Goal: Task Accomplishment & Management: Use online tool/utility

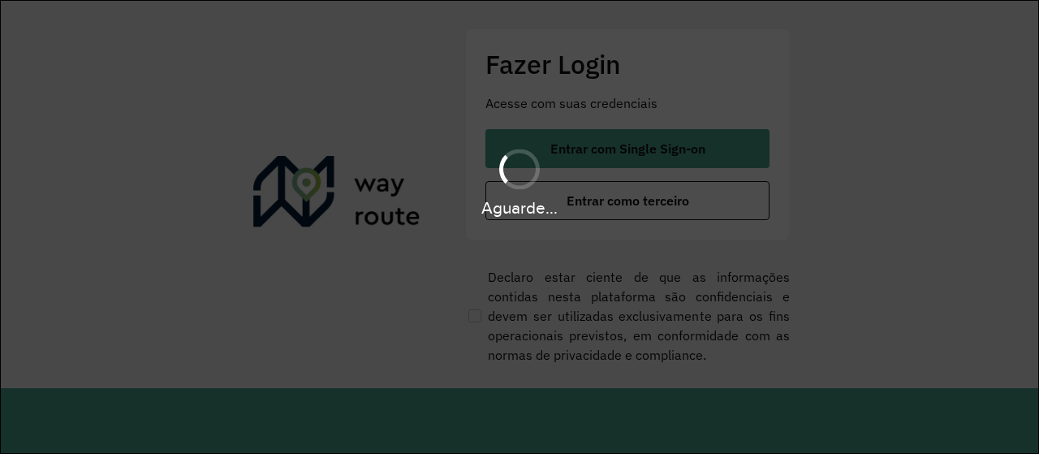
click at [633, 148] on div "Aguarde..." at bounding box center [519, 181] width 1039 height 77
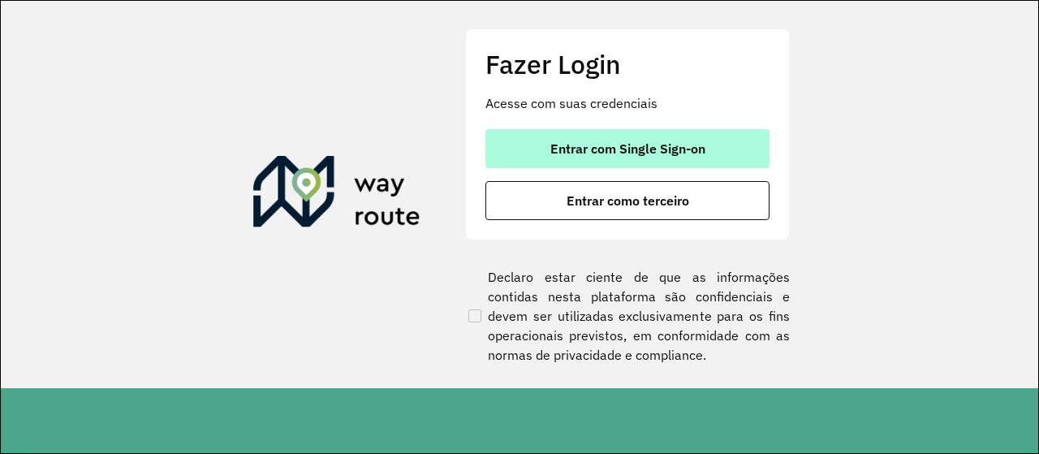
click at [552, 130] on button "Entrar com Single Sign-on" at bounding box center [628, 148] width 284 height 39
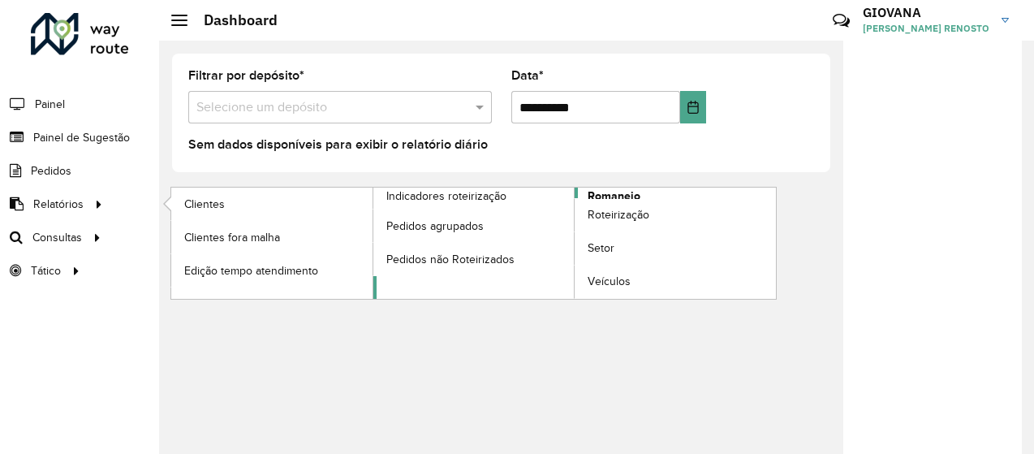
click at [605, 195] on span "Romaneio" at bounding box center [614, 196] width 53 height 17
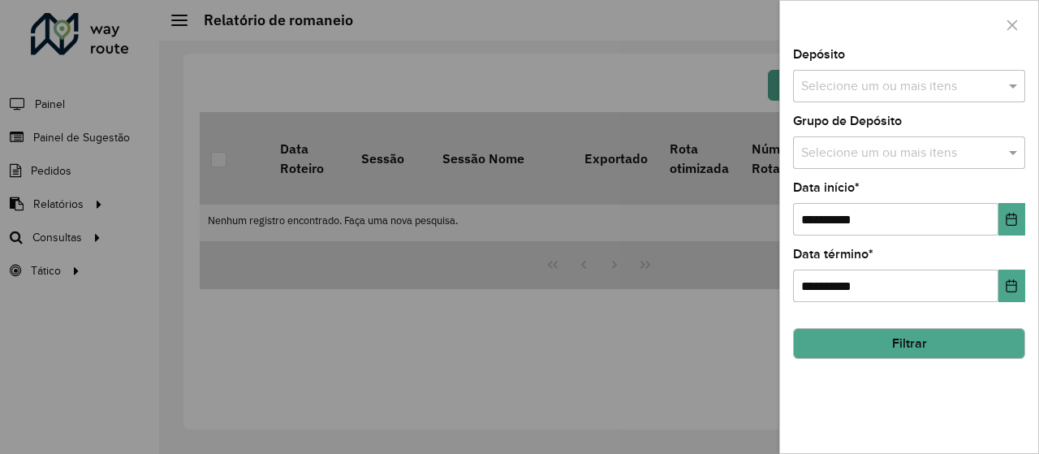
click at [834, 97] on div "Selecione um ou mais itens" at bounding box center [909, 86] width 232 height 32
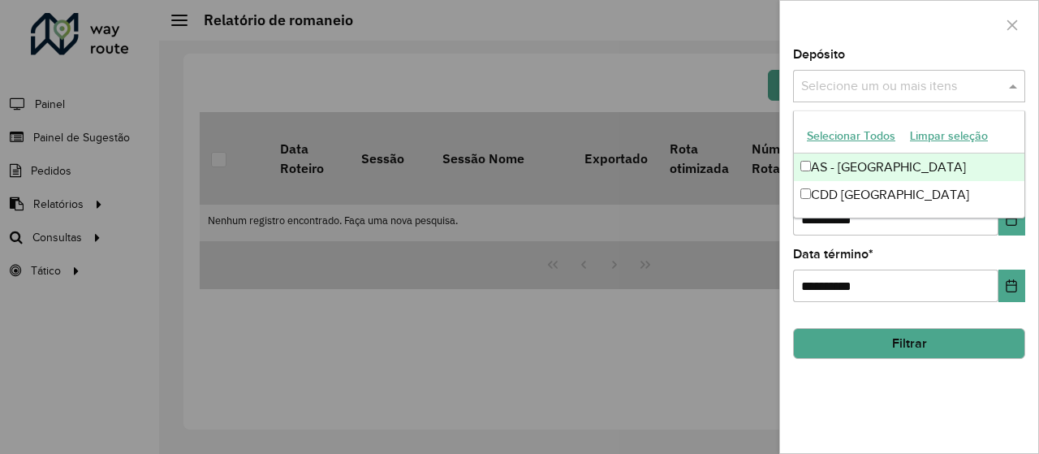
click at [823, 136] on button "Selecionar Todos" at bounding box center [851, 135] width 103 height 25
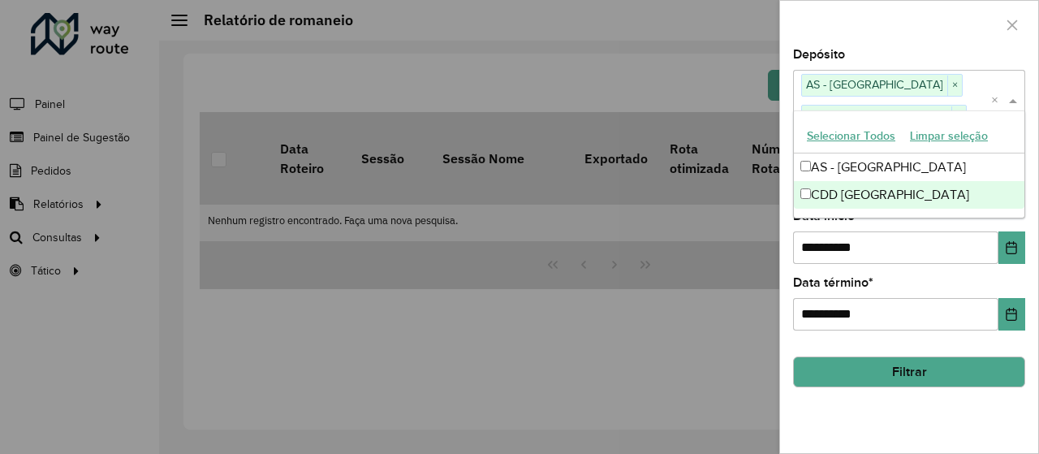
click at [913, 404] on div "**********" at bounding box center [909, 251] width 258 height 404
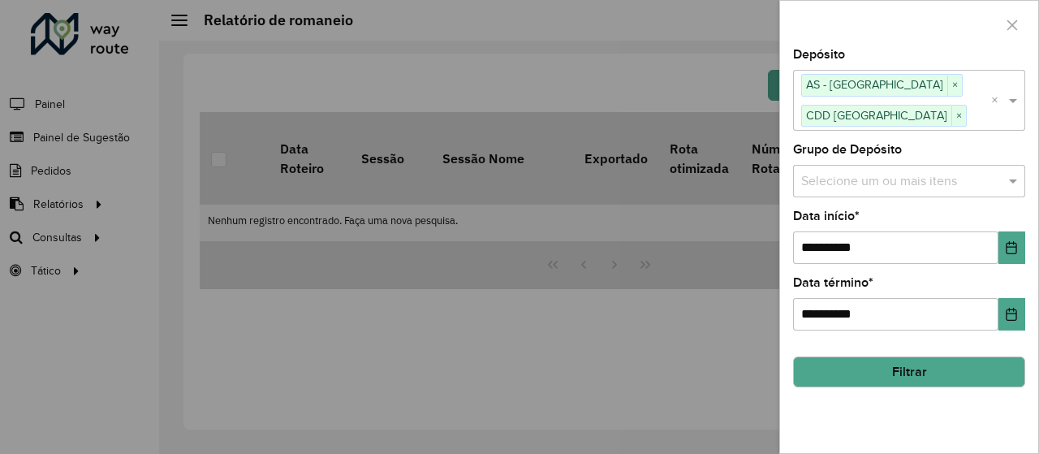
click at [912, 380] on button "Filtrar" at bounding box center [909, 371] width 232 height 31
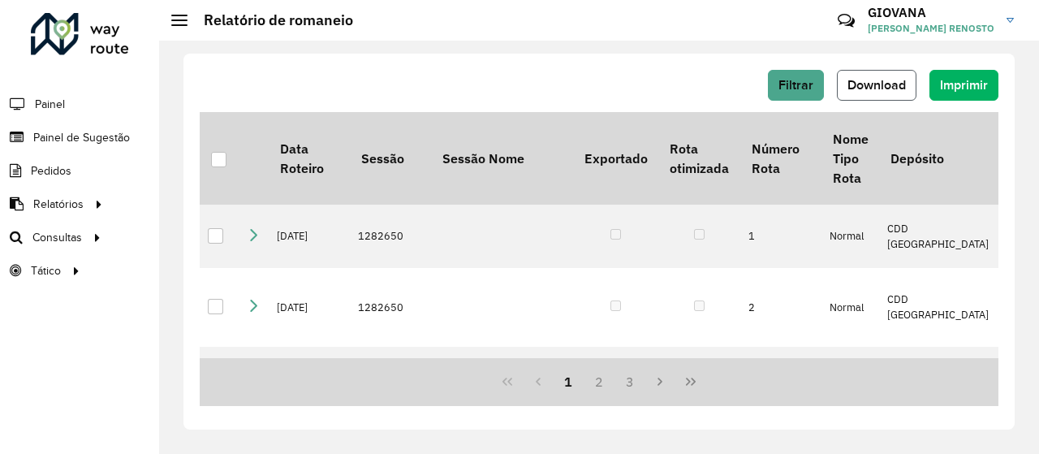
click at [893, 84] on span "Download" at bounding box center [877, 85] width 58 height 14
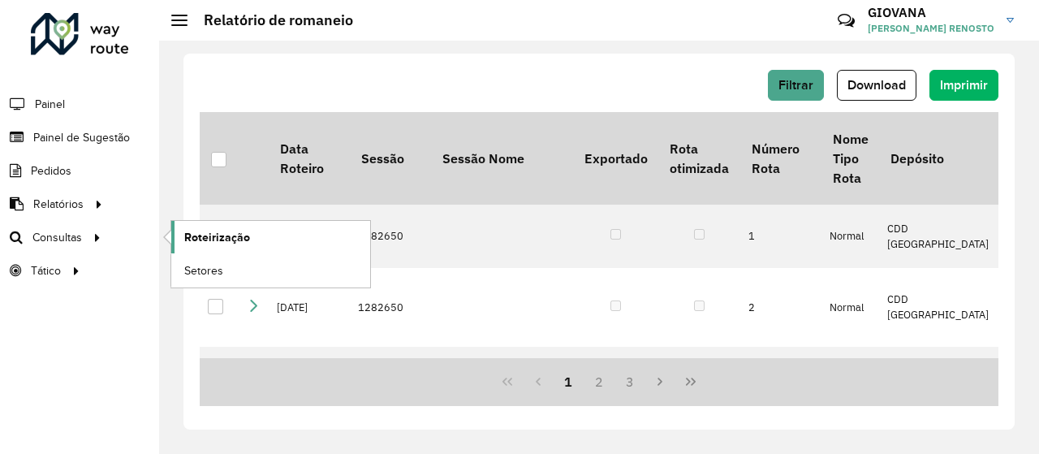
click at [209, 242] on span "Roteirização" at bounding box center [217, 237] width 66 height 17
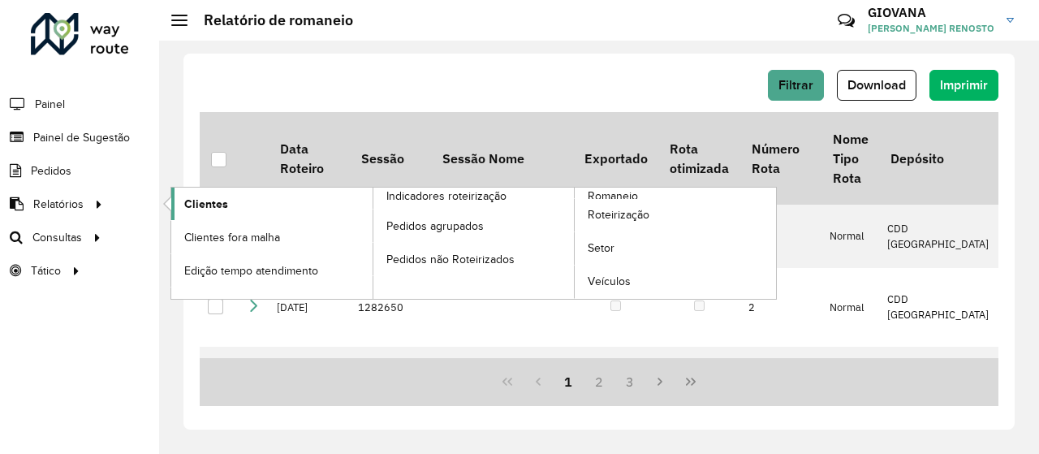
click at [244, 208] on link "Clientes" at bounding box center [271, 204] width 201 height 32
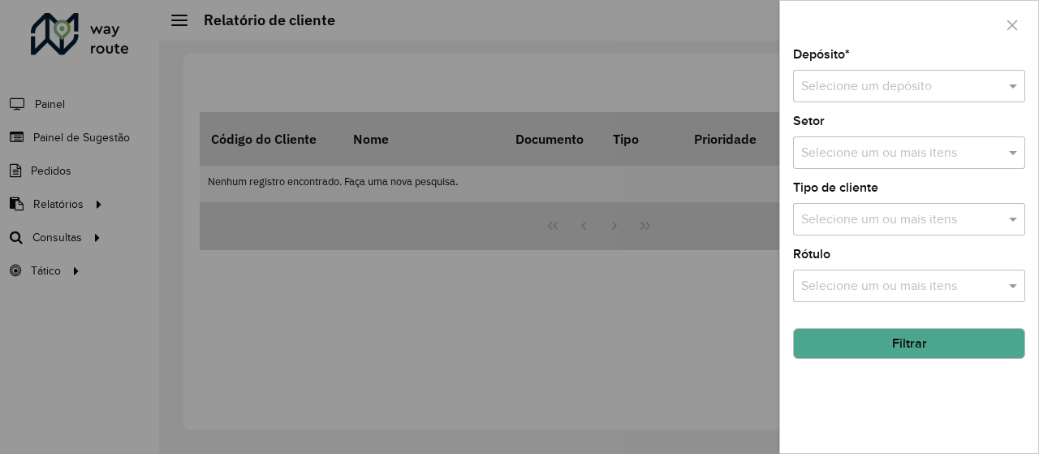
click at [939, 104] on div "Depósito * Selecione um depósito Setor Selecione um ou mais itens Tipo de clien…" at bounding box center [909, 251] width 258 height 404
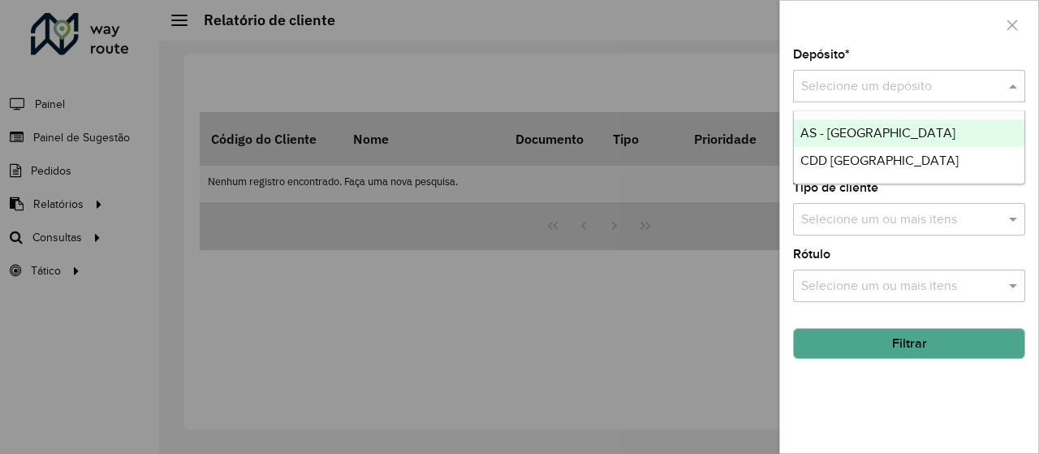
click at [896, 79] on input "text" at bounding box center [893, 86] width 184 height 19
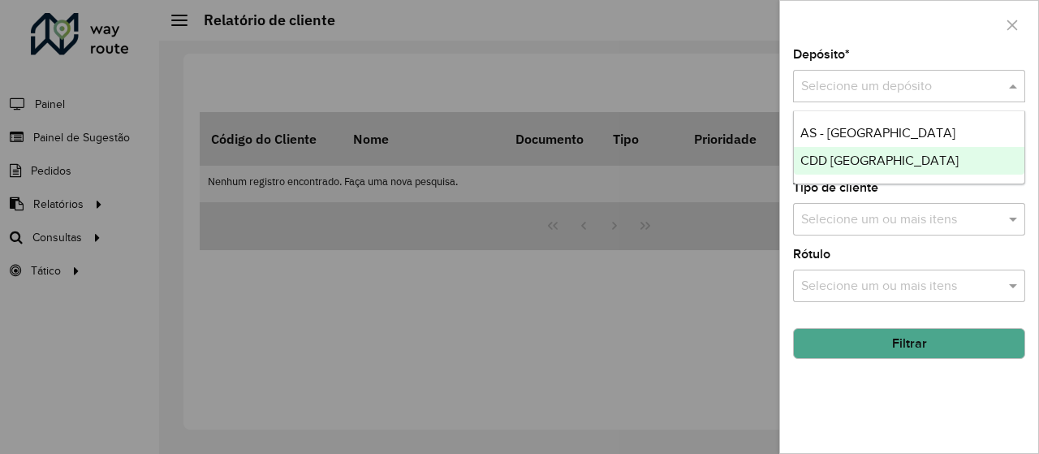
click at [841, 158] on span "CDD [GEOGRAPHIC_DATA]" at bounding box center [880, 160] width 158 height 14
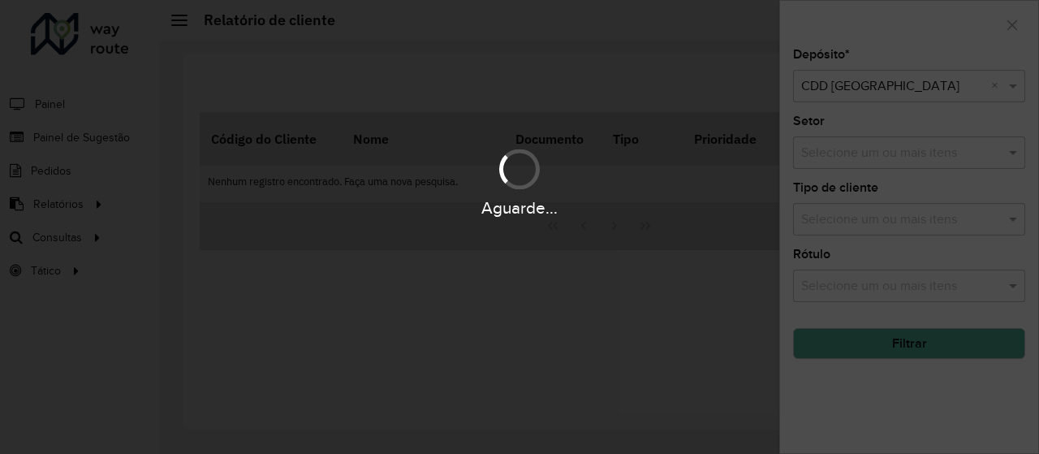
click at [885, 306] on div "Aguarde..." at bounding box center [519, 227] width 1039 height 454
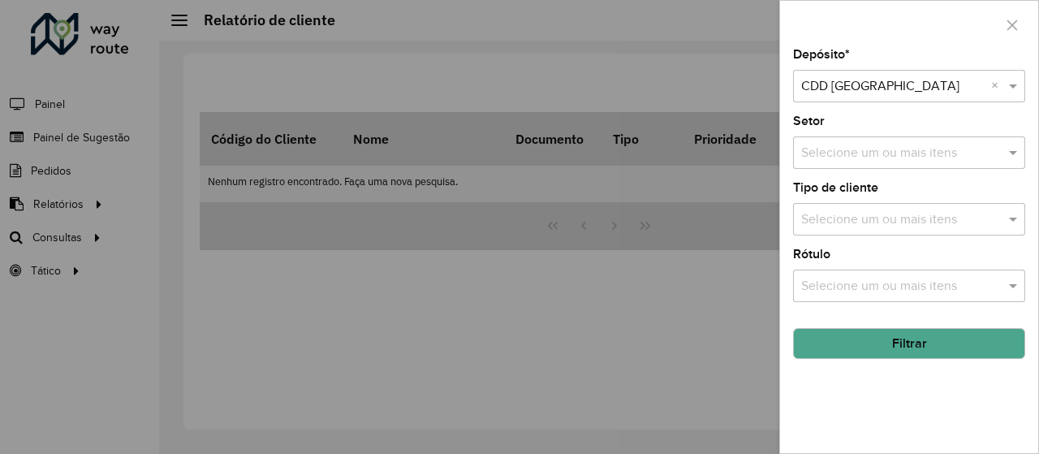
click at [888, 343] on button "Filtrar" at bounding box center [909, 343] width 232 height 31
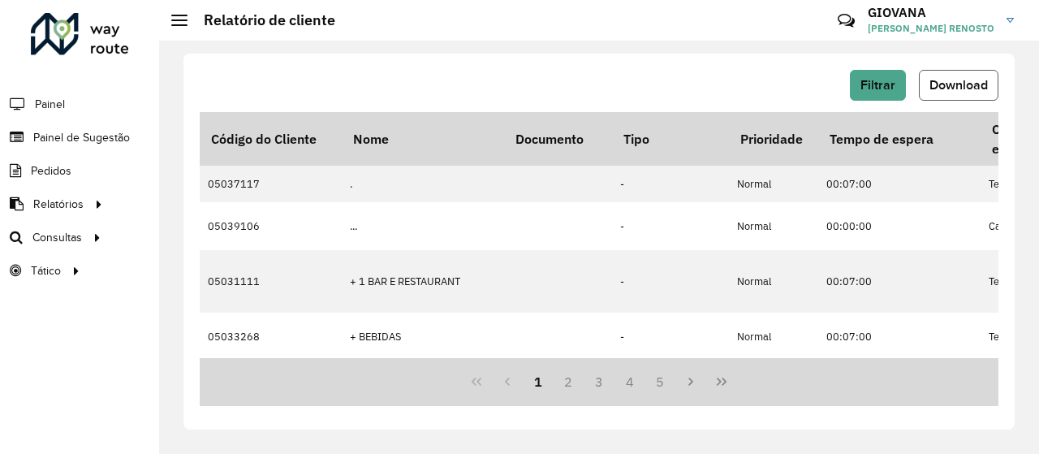
click at [988, 80] on button "Download" at bounding box center [959, 85] width 80 height 31
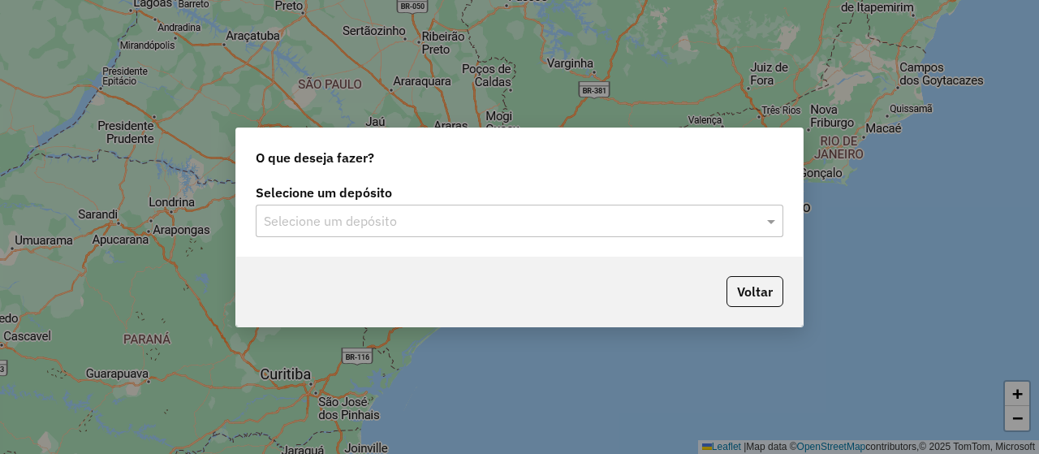
click at [463, 224] on input "text" at bounding box center [503, 221] width 479 height 19
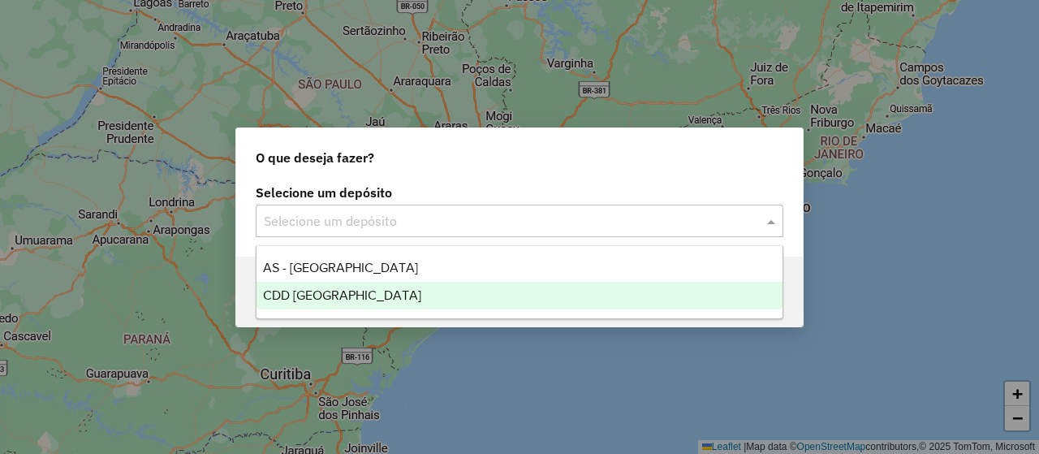
click at [375, 304] on div "CDD [GEOGRAPHIC_DATA]" at bounding box center [520, 296] width 526 height 28
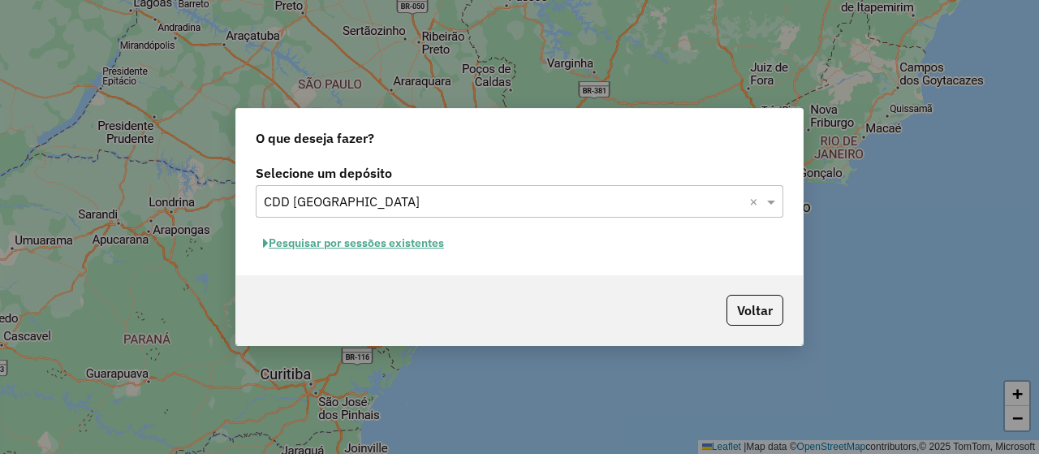
click at [413, 228] on div "Selecione um depósito Selecione um depósito × CDD Florianópolis × Pesquisar por…" at bounding box center [519, 218] width 567 height 114
click at [414, 245] on button "Pesquisar por sessões existentes" at bounding box center [354, 243] width 196 height 25
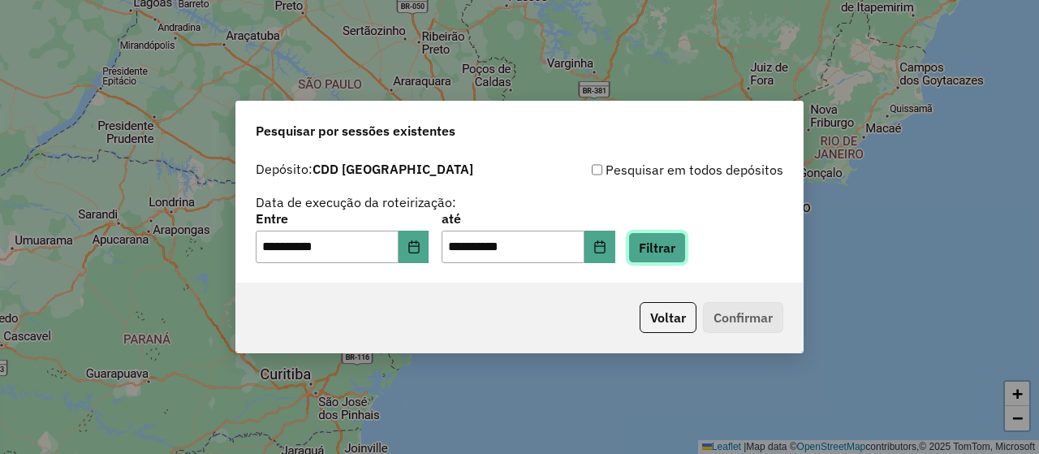
click at [655, 253] on button "Filtrar" at bounding box center [657, 247] width 58 height 31
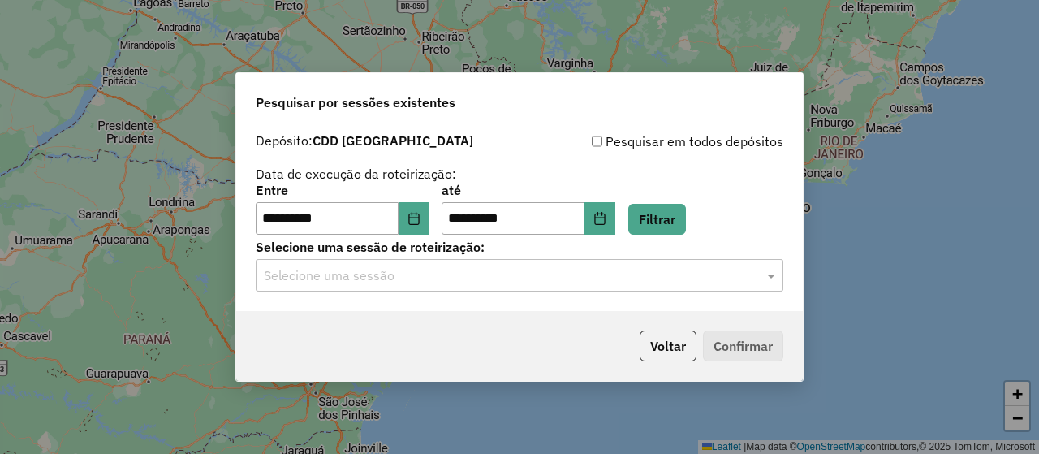
drag, startPoint x: 473, startPoint y: 291, endPoint x: 434, endPoint y: 322, distance: 48.6
click at [471, 291] on div "**********" at bounding box center [519, 218] width 567 height 186
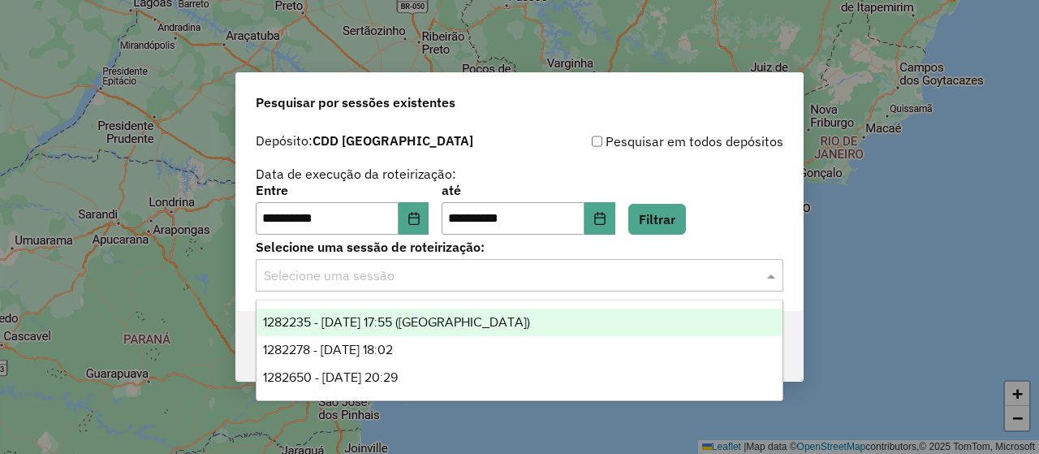
click at [427, 284] on div "Selecione uma sessão" at bounding box center [520, 275] width 528 height 32
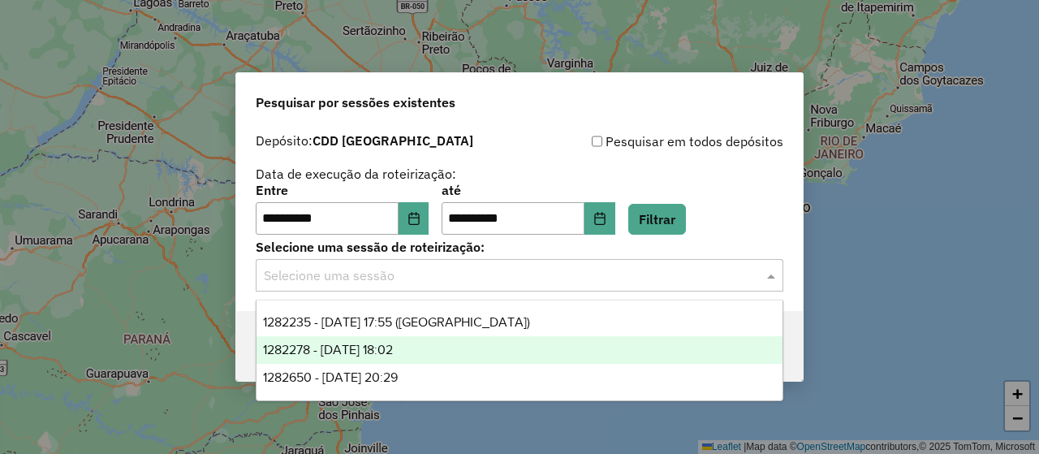
click at [393, 352] on span "1282278 - 25/09/2025 18:02" at bounding box center [328, 350] width 130 height 14
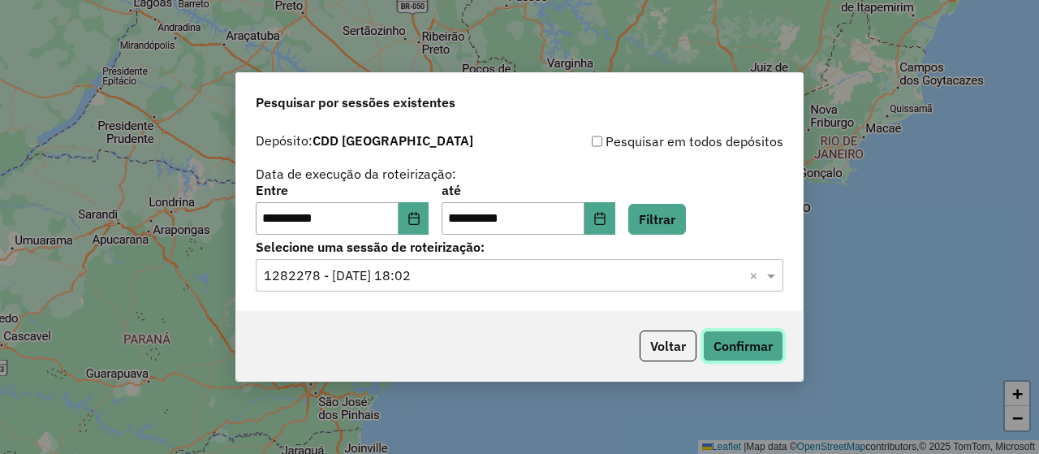
click at [728, 342] on button "Confirmar" at bounding box center [743, 345] width 80 height 31
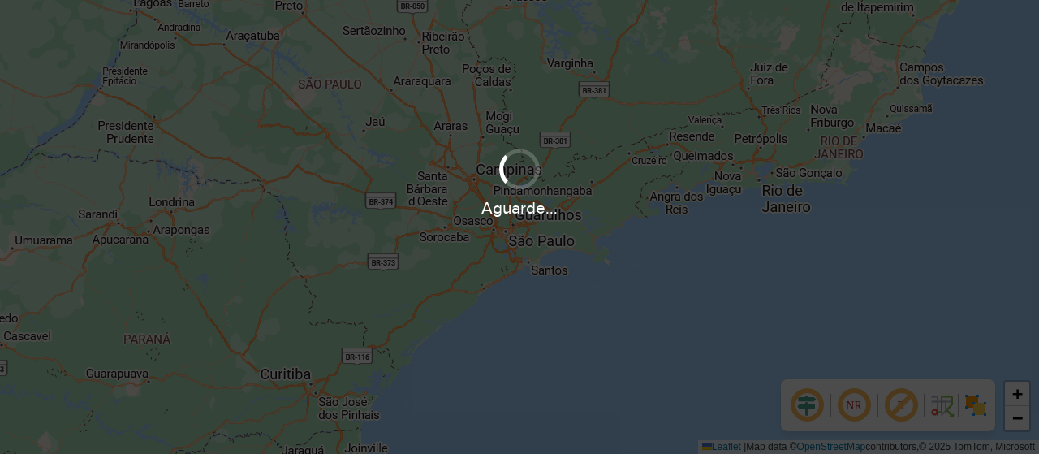
click at [579, 296] on div "Aguarde..." at bounding box center [519, 227] width 1039 height 454
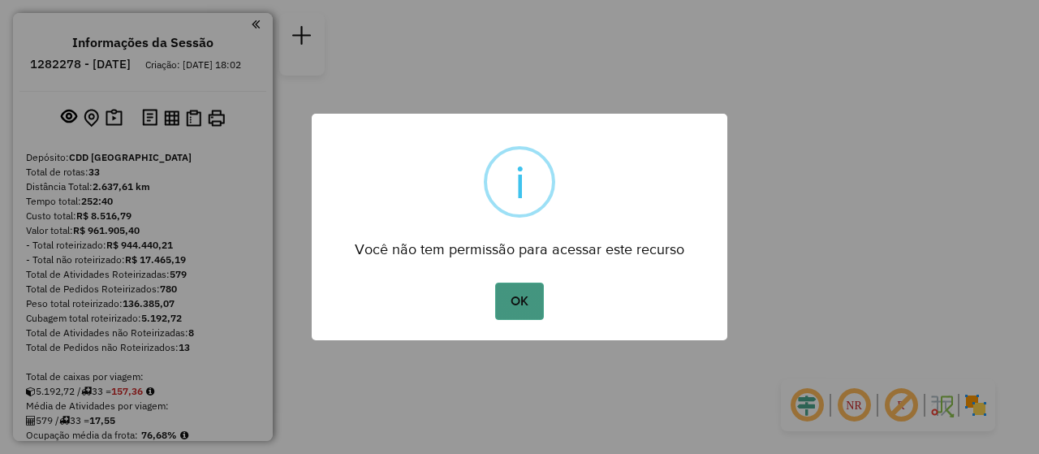
click at [535, 314] on button "OK" at bounding box center [519, 301] width 48 height 37
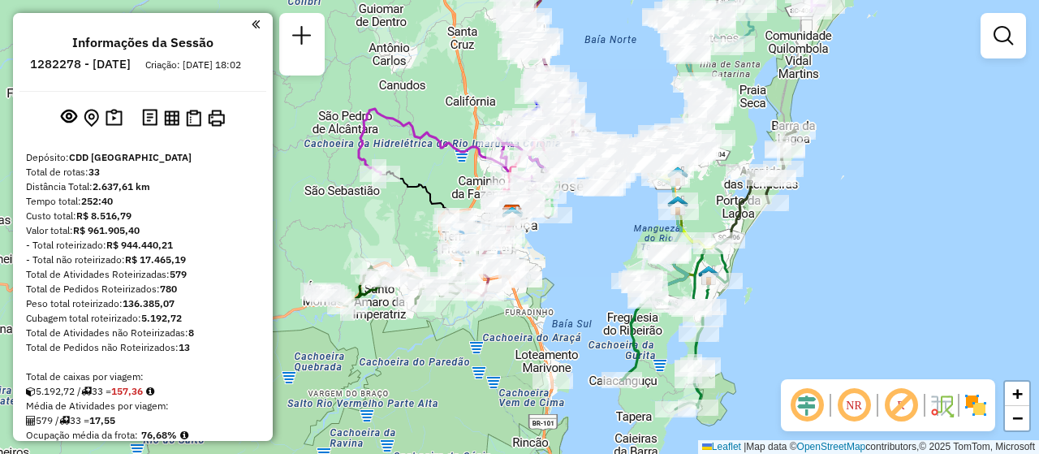
scroll to position [2037, 0]
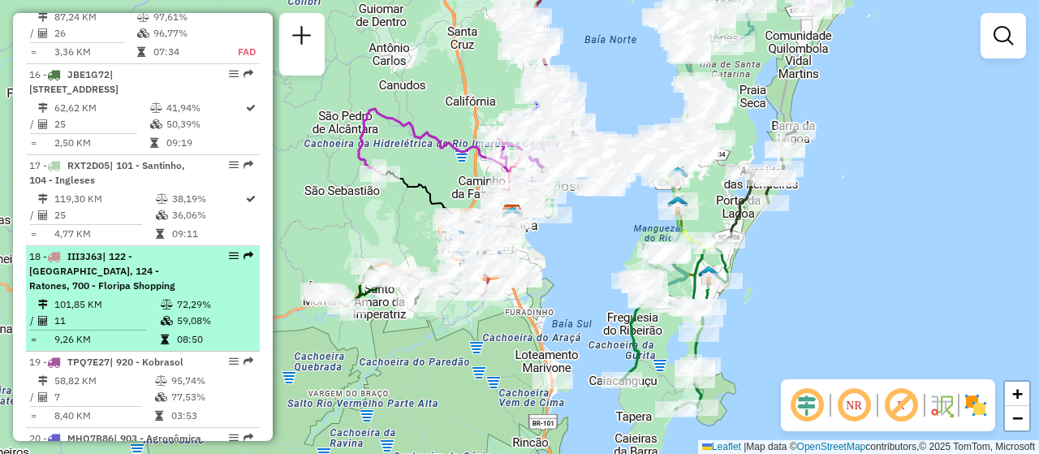
click at [220, 246] on li "18 - III3J63 | 122 - [GEOGRAPHIC_DATA], 124 - Ratones, 700 - Floripa Shopping​ …" at bounding box center [143, 299] width 234 height 106
select select "**********"
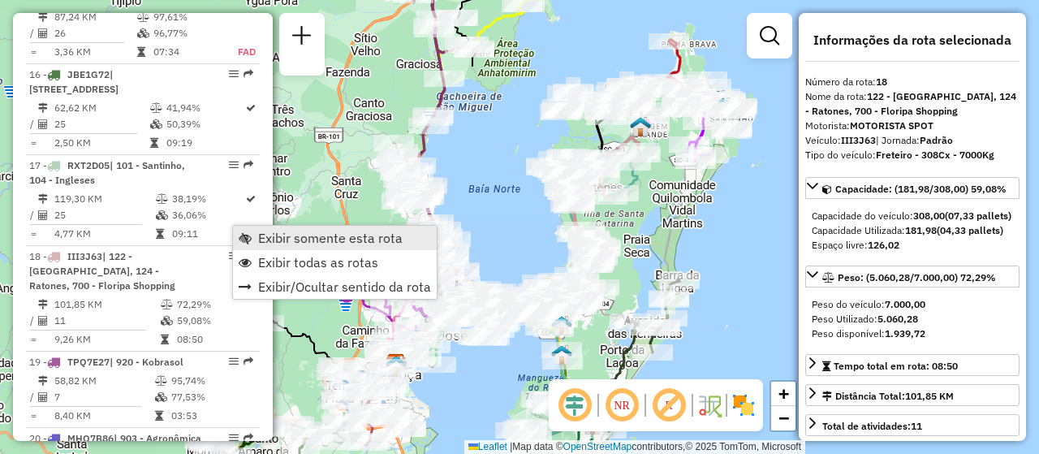
click at [249, 231] on link "Exibir somente esta rota" at bounding box center [335, 238] width 204 height 24
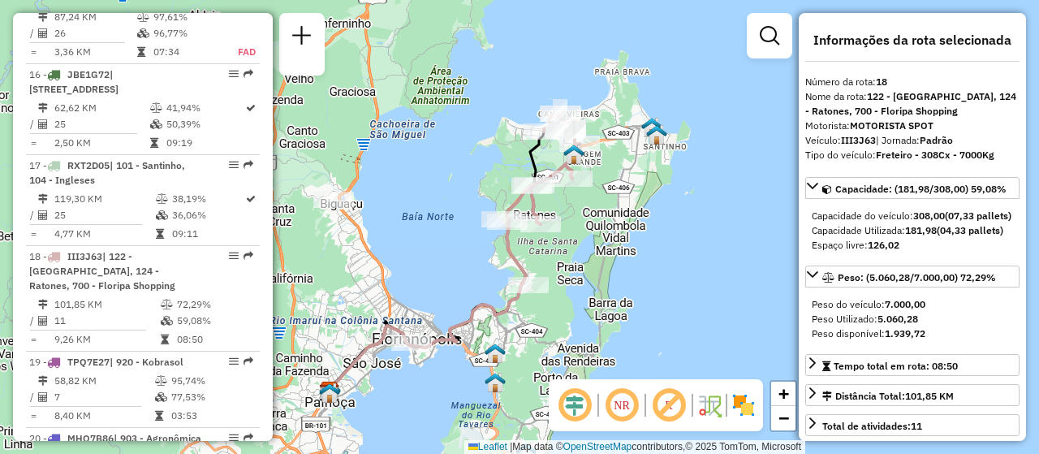
drag, startPoint x: 489, startPoint y: 227, endPoint x: 473, endPoint y: 233, distance: 17.5
click at [460, 239] on div "Janela de atendimento Grade de atendimento Capacidade Transportadoras Veículos …" at bounding box center [519, 227] width 1039 height 454
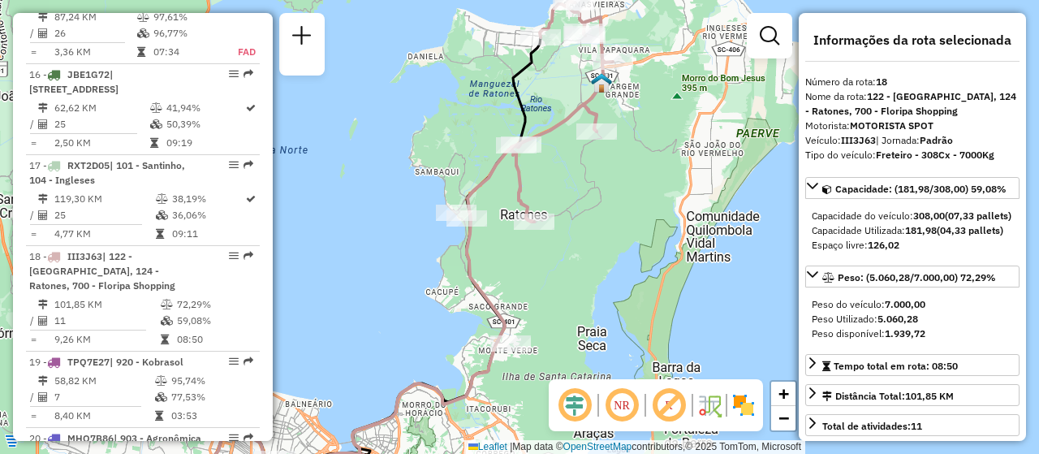
click at [632, 406] on em at bounding box center [621, 405] width 39 height 39
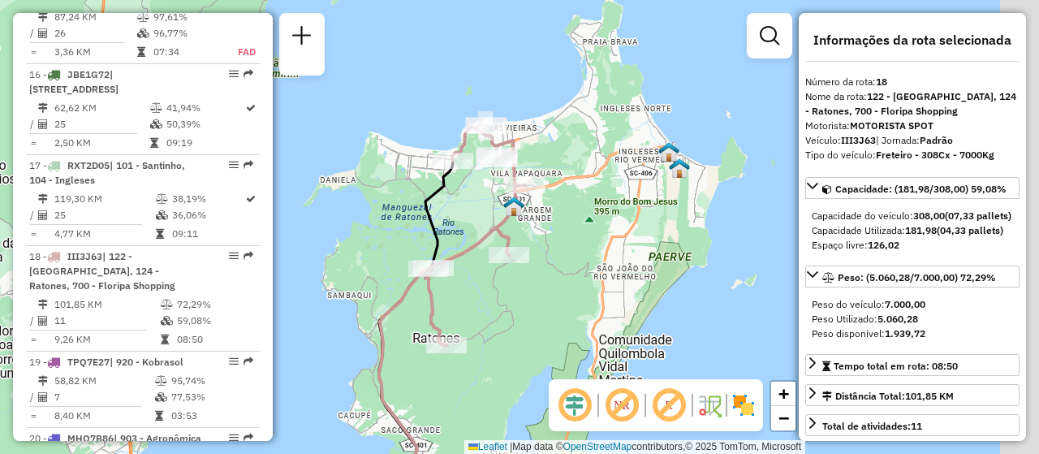
drag, startPoint x: 582, startPoint y: 257, endPoint x: 473, endPoint y: 304, distance: 119.3
click at [490, 374] on div "Janela de atendimento Grade de atendimento Capacidade Transportadoras Veículos …" at bounding box center [519, 227] width 1039 height 454
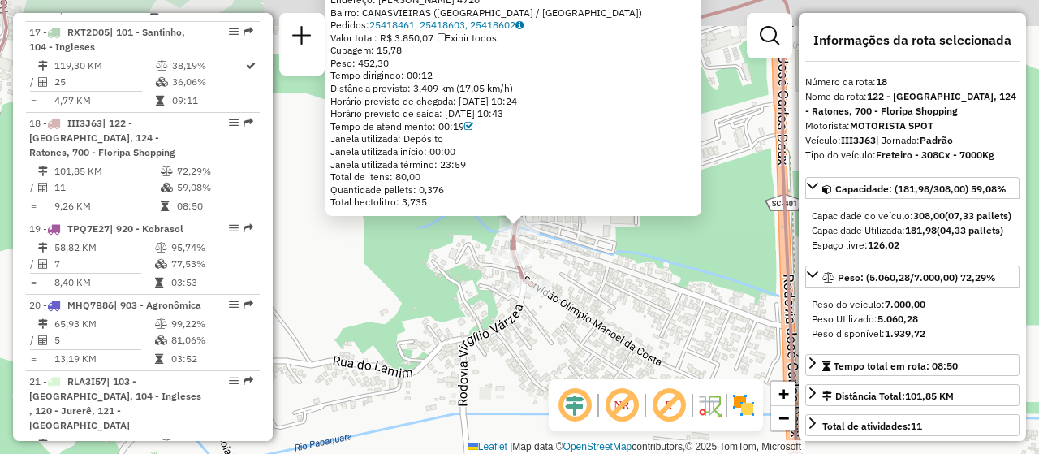
scroll to position [2241, 0]
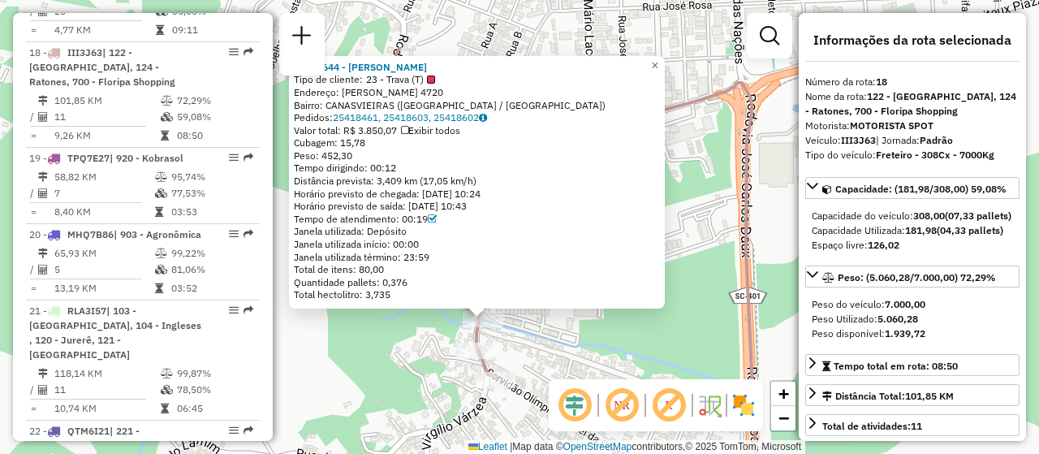
drag, startPoint x: 561, startPoint y: 255, endPoint x: 525, endPoint y: 348, distance: 99.5
click at [525, 348] on div "05022644 - [PERSON_NAME] COUT Tipo de cliente: 23 - Trava (T) Endereço: [PERSON…" at bounding box center [519, 227] width 1039 height 454
click at [402, 360] on div "Rota 18 - Placa III3J63 05018486 - RUBEM TARCISIO BARBI 05022644 - [PERSON_NAME…" at bounding box center [519, 227] width 1039 height 454
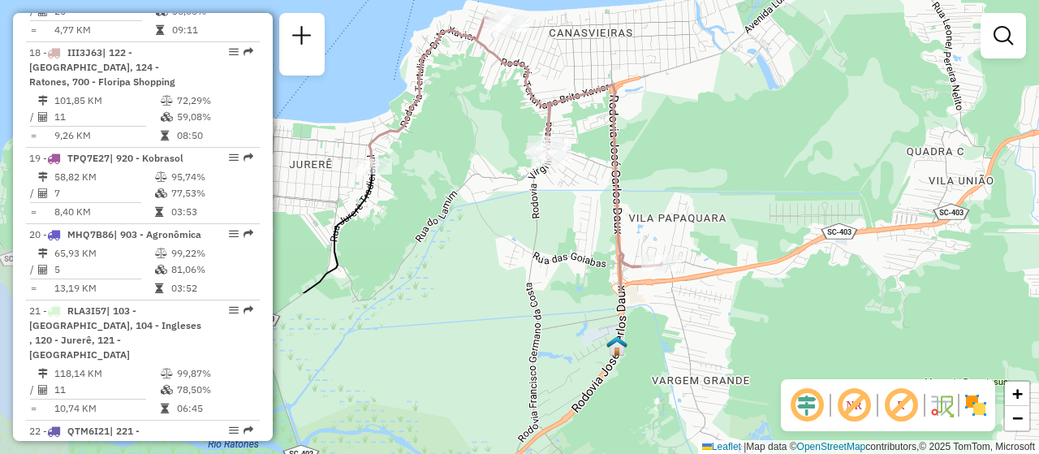
drag, startPoint x: 595, startPoint y: 356, endPoint x: 578, endPoint y: 215, distance: 141.5
click at [657, 149] on div "Janela de atendimento Grade de atendimento Capacidade Transportadoras Veículos …" at bounding box center [519, 227] width 1039 height 454
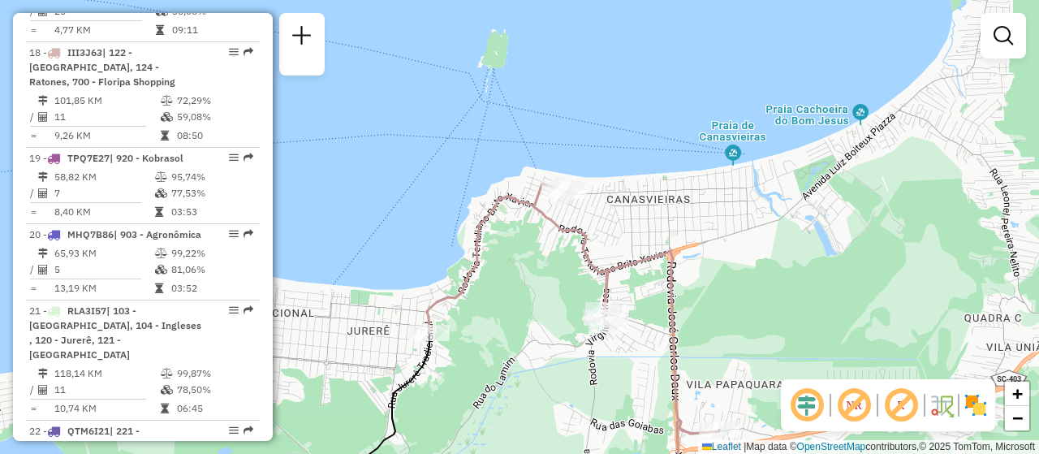
drag, startPoint x: 673, startPoint y: 139, endPoint x: 731, endPoint y: 306, distance: 176.9
click at [731, 306] on div "Janela de atendimento Grade de atendimento Capacidade Transportadoras Veículos …" at bounding box center [519, 227] width 1039 height 454
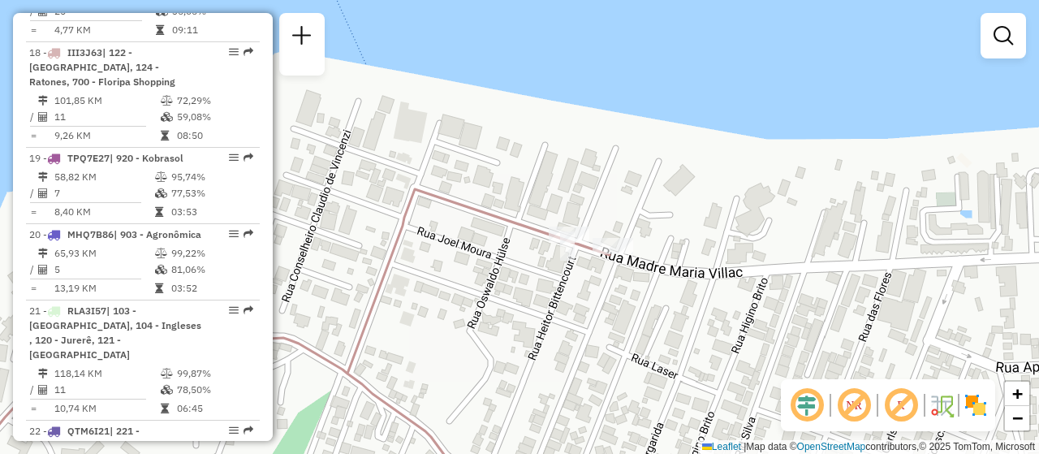
drag, startPoint x: 552, startPoint y: 180, endPoint x: 556, endPoint y: 309, distance: 129.2
click at [556, 309] on div "Janela de atendimento Grade de atendimento Capacidade Transportadoras Veículos …" at bounding box center [519, 227] width 1039 height 454
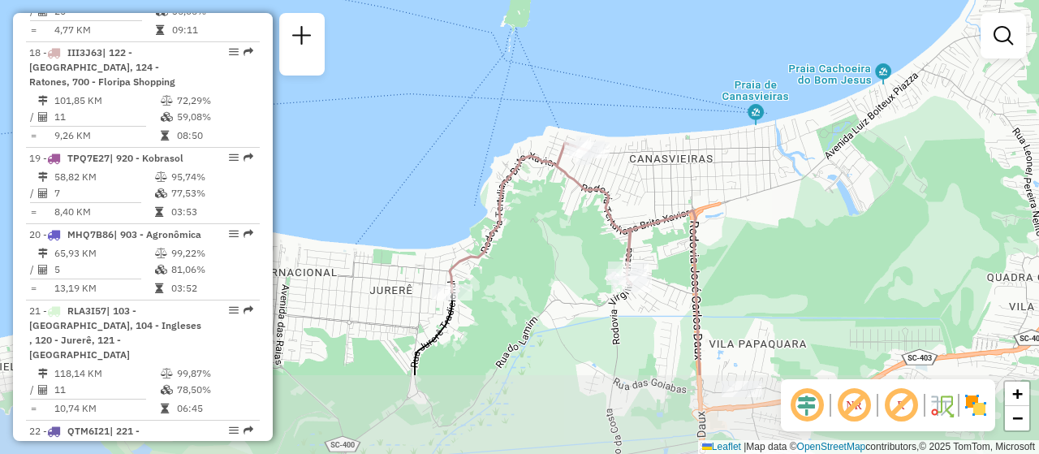
drag, startPoint x: 540, startPoint y: 253, endPoint x: 540, endPoint y: 143, distance: 109.6
click at [540, 143] on div "Janela de atendimento Grade de atendimento Capacidade Transportadoras Veículos …" at bounding box center [519, 227] width 1039 height 454
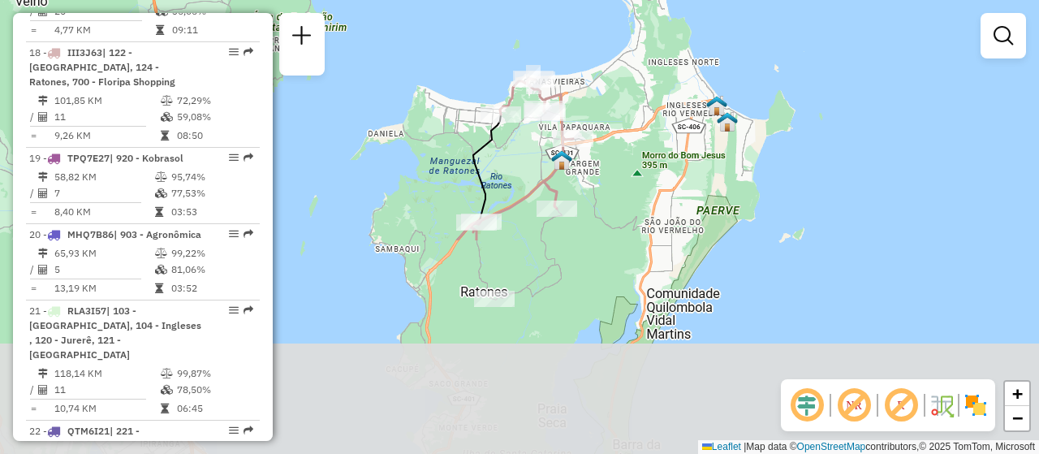
drag, startPoint x: 650, startPoint y: 403, endPoint x: 516, endPoint y: 136, distance: 298.1
click at [517, 138] on div "Janela de atendimento Grade de atendimento Capacidade Transportadoras Veículos …" at bounding box center [519, 227] width 1039 height 454
